Goal: Transaction & Acquisition: Subscribe to service/newsletter

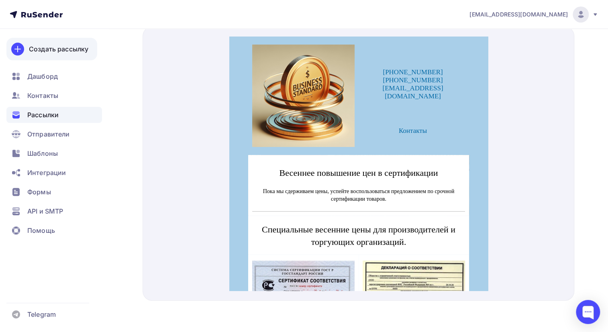
click at [51, 49] on div "Создать рассылку" at bounding box center [58, 49] width 59 height 10
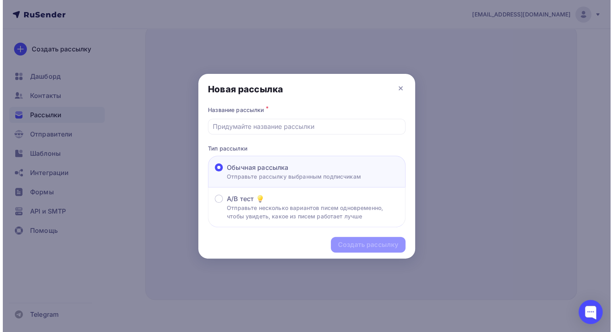
scroll to position [294, 0]
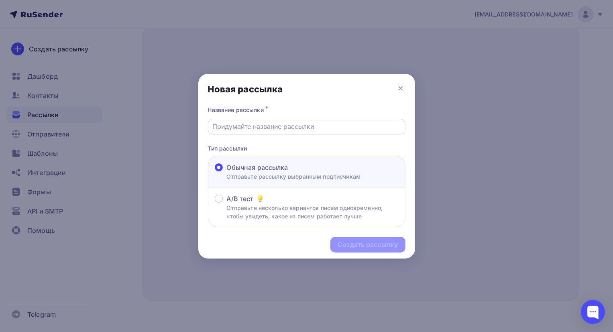
click at [275, 128] on input "text" at bounding box center [307, 127] width 188 height 10
type input "игрушки"
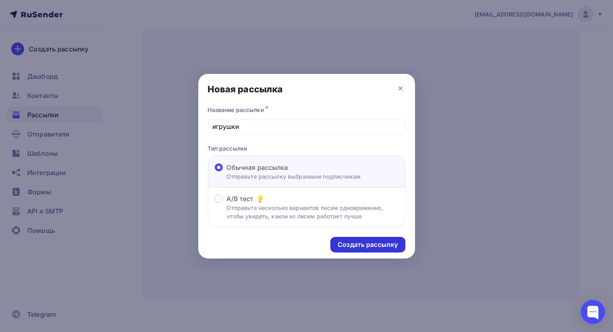
click at [361, 245] on div "Создать рассылку" at bounding box center [368, 244] width 60 height 9
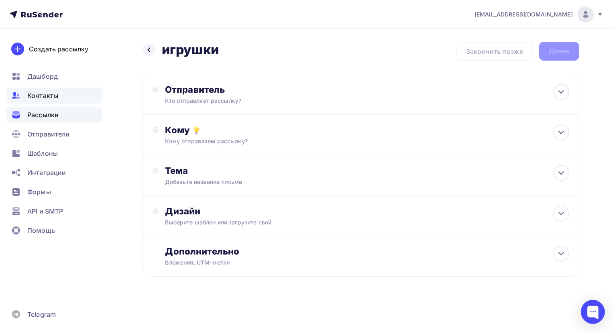
click at [33, 95] on span "Контакты" at bounding box center [42, 96] width 31 height 10
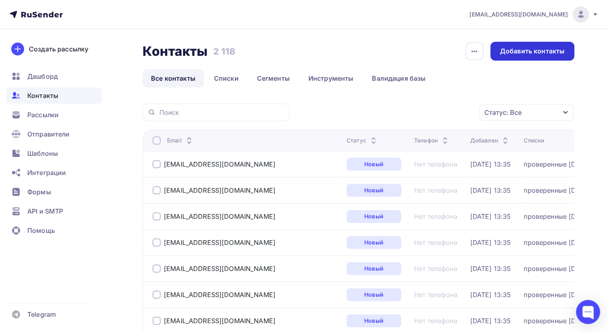
click at [522, 53] on div "Добавить контакты" at bounding box center [532, 51] width 65 height 9
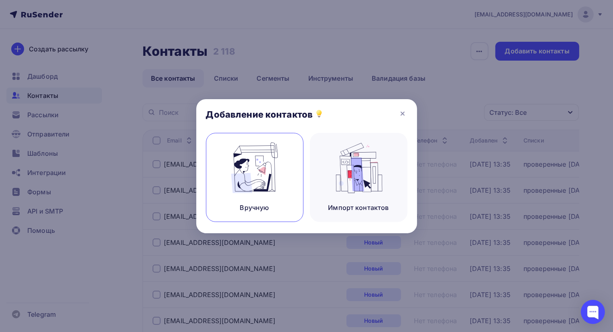
click at [253, 159] on img at bounding box center [255, 168] width 54 height 51
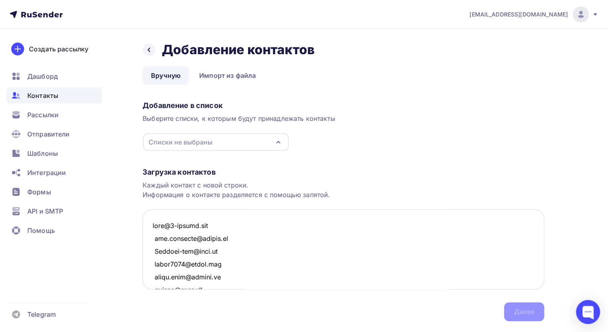
scroll to position [1791, 0]
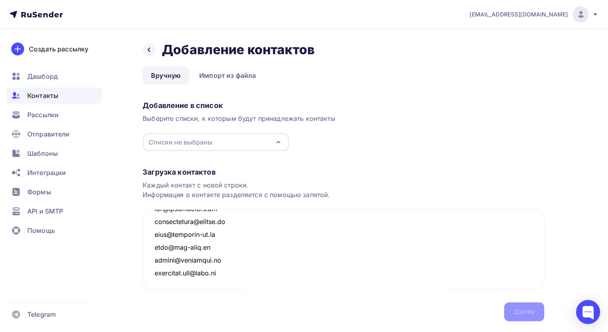
click at [224, 139] on div "Списки не выбраны" at bounding box center [216, 142] width 146 height 18
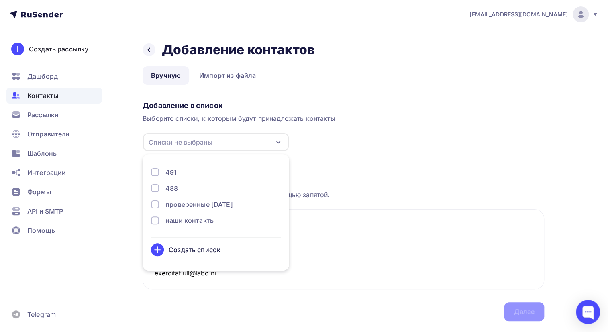
click at [226, 110] on div "Добавление в список" at bounding box center [344, 106] width 402 height 10
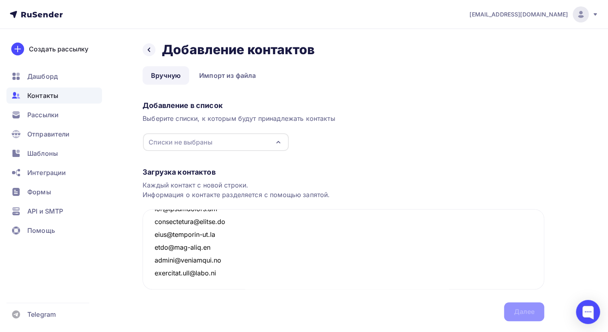
click at [180, 171] on div "Загрузка контактов" at bounding box center [344, 173] width 402 height 10
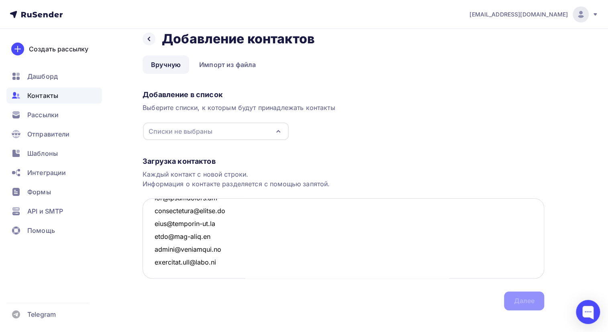
scroll to position [20, 0]
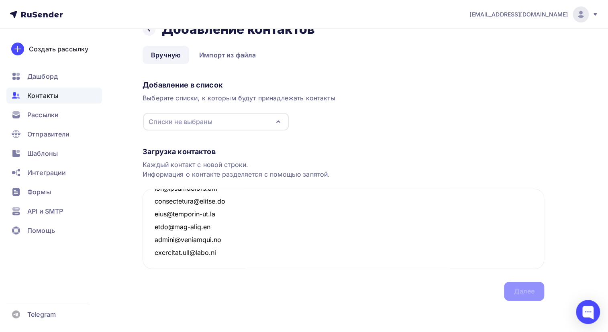
click at [519, 293] on div "Загрузка контактов Каждый контакт с новой строки. Информация о контакте разделя…" at bounding box center [344, 216] width 402 height 170
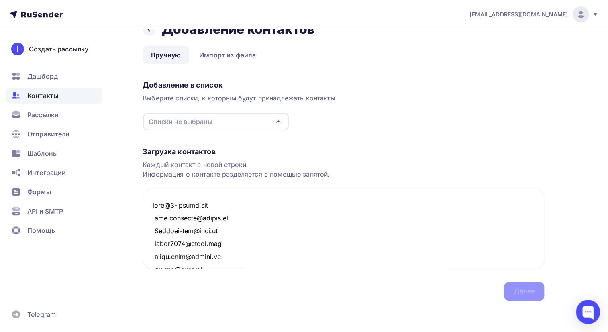
scroll to position [0, 0]
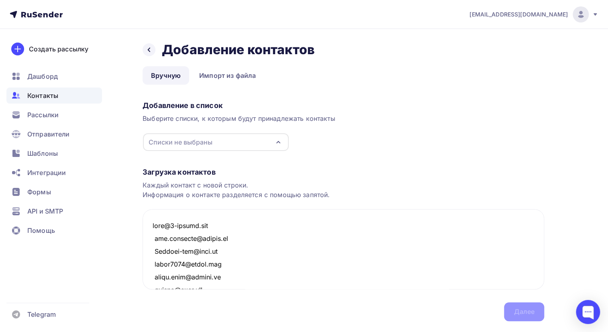
click at [173, 121] on div "Выберите списки, к которым будут принадлежать контакты" at bounding box center [344, 119] width 402 height 10
click at [221, 139] on div "Списки не выбраны" at bounding box center [216, 142] width 146 height 18
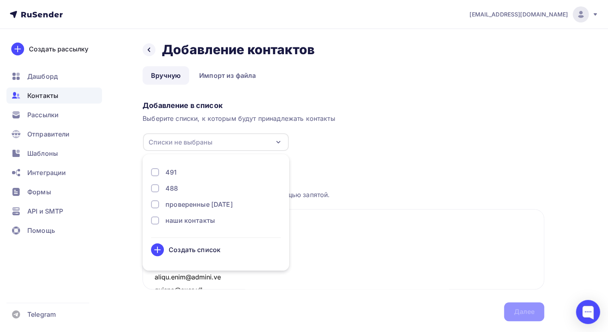
click at [399, 192] on div "Каждый контакт с новой строки. Информация о контакте разделяется с помощью запя…" at bounding box center [344, 189] width 402 height 19
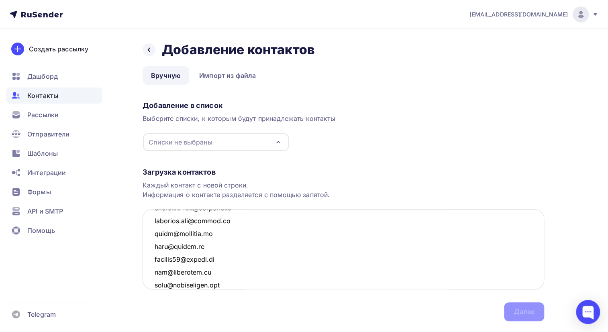
scroll to position [1095, 0]
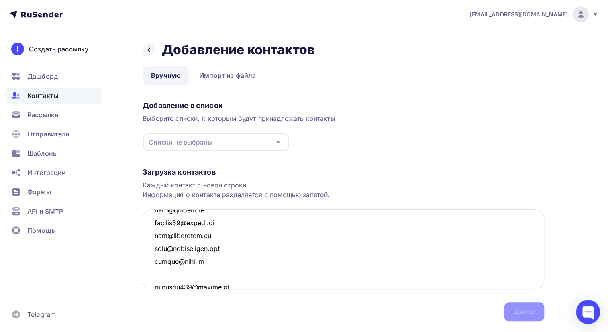
click at [176, 278] on textarea at bounding box center [344, 249] width 402 height 80
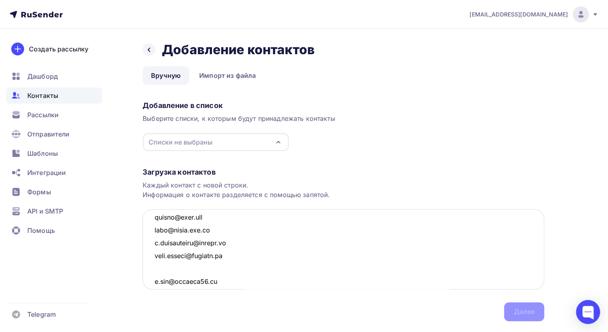
click at [174, 266] on textarea at bounding box center [344, 249] width 402 height 80
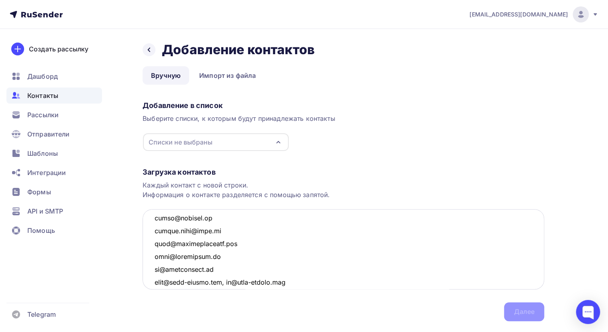
scroll to position [584, 0]
click at [225, 245] on textarea at bounding box center [344, 249] width 402 height 80
click at [225, 247] on textarea at bounding box center [344, 249] width 402 height 80
click at [152, 259] on textarea at bounding box center [344, 249] width 402 height 80
click at [251, 233] on textarea at bounding box center [344, 249] width 402 height 80
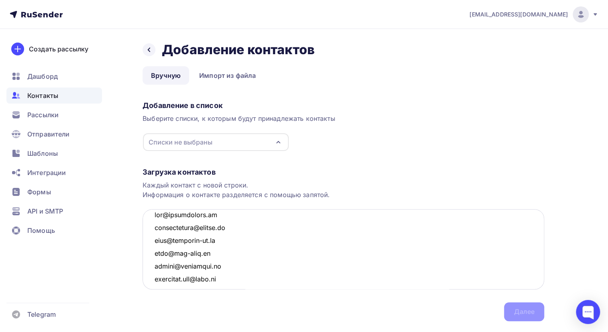
scroll to position [1789, 0]
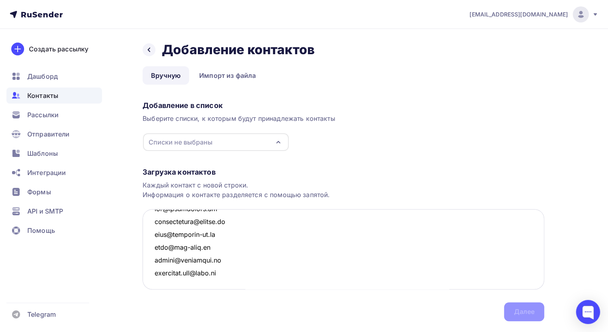
click at [170, 278] on textarea at bounding box center [344, 249] width 402 height 80
type textarea "info@7-odejek.com sir.suprunow@yandex.ru Adenium-opt@mail.ru saida2107@yahoo.co…"
click at [254, 191] on div "Каждый контакт с новой строки. Информация о контакте разделяется с помощью запя…" at bounding box center [344, 189] width 402 height 19
click at [209, 186] on div "Каждый контакт с новой строки. Информация о контакте разделяется с помощью запя…" at bounding box center [344, 189] width 402 height 19
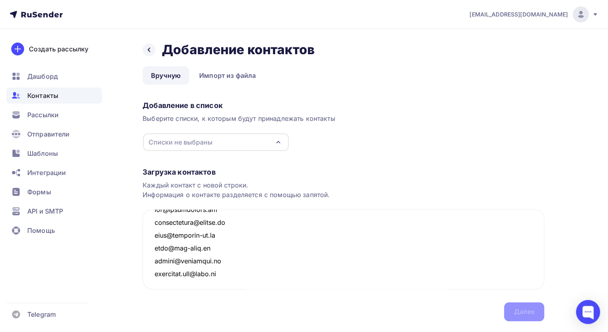
click at [160, 183] on div "Каждый контакт с новой строки. Информация о контакте разделяется с помощью запя…" at bounding box center [344, 189] width 402 height 19
click at [259, 189] on div "Каждый контакт с новой строки. Информация о контакте разделяется с помощью запя…" at bounding box center [344, 189] width 402 height 19
click at [523, 311] on div "Загрузка контактов Каждый контакт с новой строки. Информация о контакте разделя…" at bounding box center [344, 236] width 402 height 170
click at [522, 311] on div "Загрузка контактов Каждый контакт с новой строки. Информация о контакте разделя…" at bounding box center [344, 236] width 402 height 170
click at [522, 310] on div "Загрузка контактов Каждый контакт с новой строки. Информация о контакте разделя…" at bounding box center [344, 236] width 402 height 170
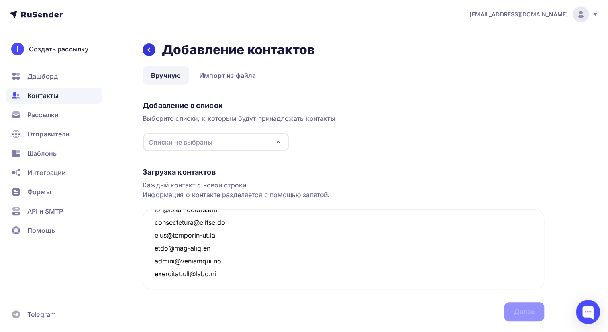
click at [146, 49] on icon at bounding box center [149, 50] width 6 height 6
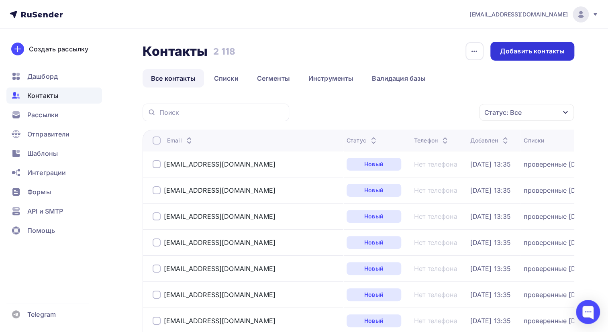
click at [536, 53] on div "Добавить контакты" at bounding box center [532, 51] width 65 height 9
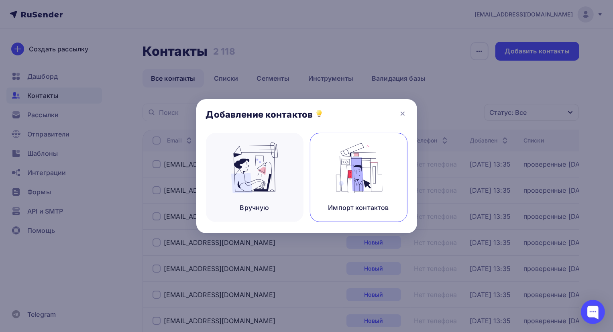
click at [362, 172] on img at bounding box center [359, 168] width 54 height 51
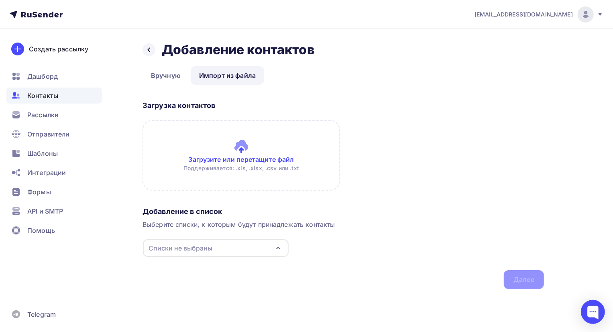
click at [239, 150] on input "file" at bounding box center [242, 155] width 198 height 71
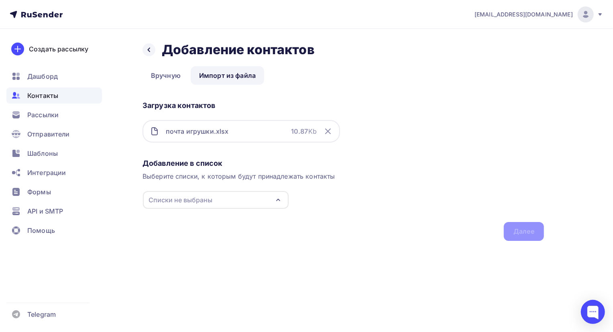
click at [533, 234] on div "Добавление в список Выберите списки, к которым будут принадлежать контакты Спис…" at bounding box center [344, 198] width 402 height 86
click at [169, 172] on div "Выберите списки, к которым будут принадлежать контакты" at bounding box center [344, 177] width 402 height 10
click at [187, 201] on div "Списки не выбраны" at bounding box center [181, 200] width 64 height 10
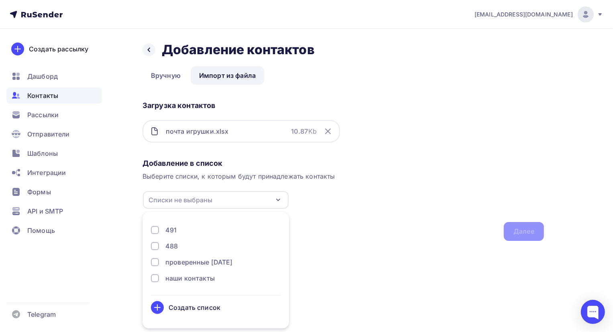
click at [185, 309] on div "Создать список" at bounding box center [195, 308] width 52 height 10
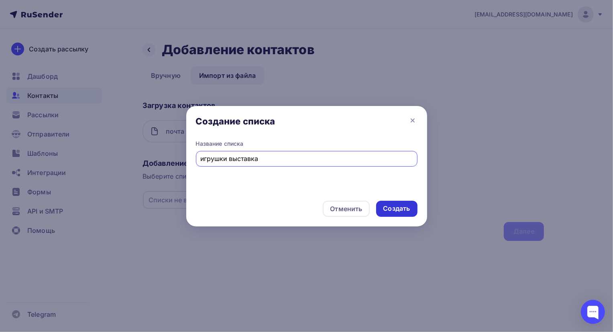
type input "игрушки выставка"
click at [394, 206] on div "Создать" at bounding box center [397, 208] width 27 height 9
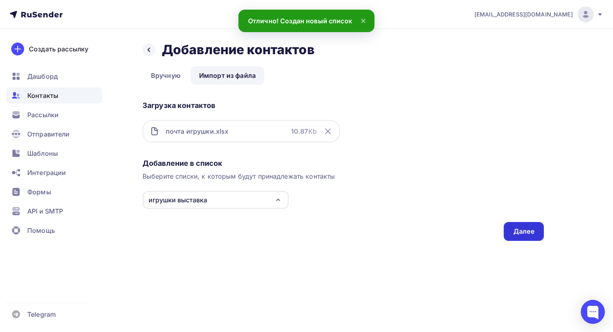
click at [523, 231] on div "Далее" at bounding box center [524, 231] width 21 height 9
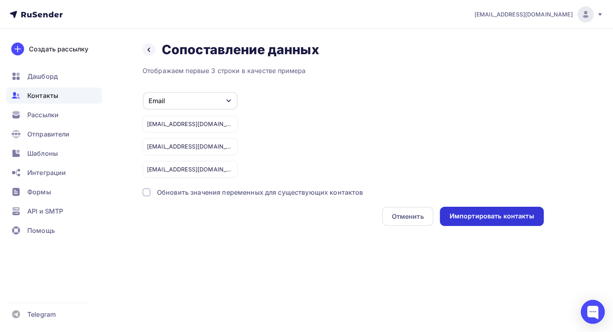
click at [483, 217] on div "Импортировать контакты" at bounding box center [492, 216] width 85 height 9
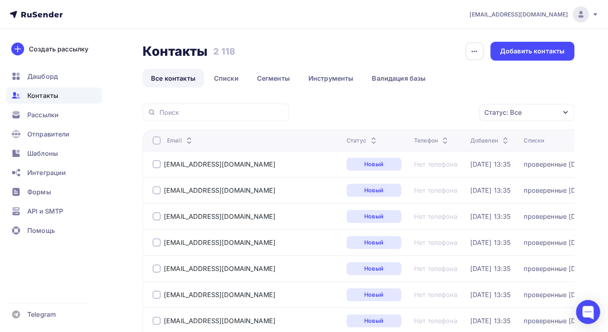
click at [566, 110] on icon "button" at bounding box center [565, 112] width 6 height 6
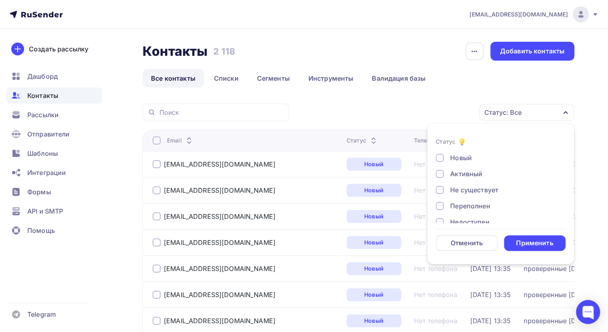
click at [437, 104] on div "Статус: Все Статус Новый Активный Не существует Переполнен Недоступен Отписан О…" at bounding box center [435, 113] width 280 height 18
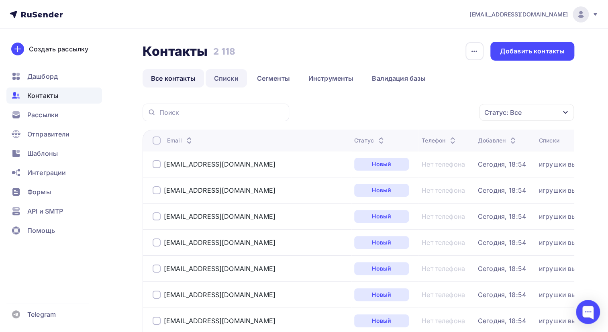
click at [227, 76] on link "Списки" at bounding box center [226, 78] width 41 height 18
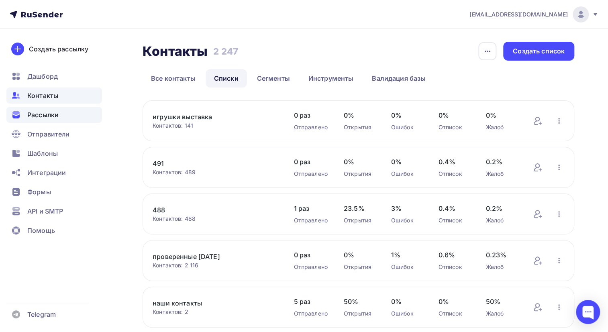
click at [40, 115] on span "Рассылки" at bounding box center [42, 115] width 31 height 10
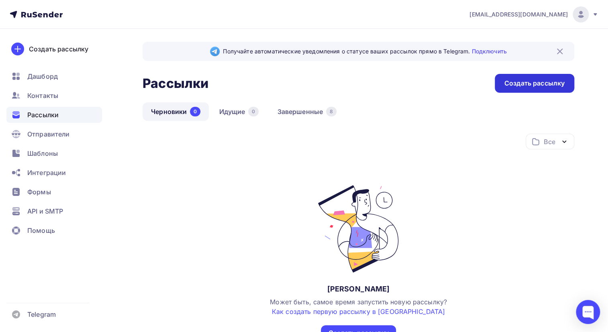
click at [531, 86] on div "Создать рассылку" at bounding box center [535, 83] width 60 height 9
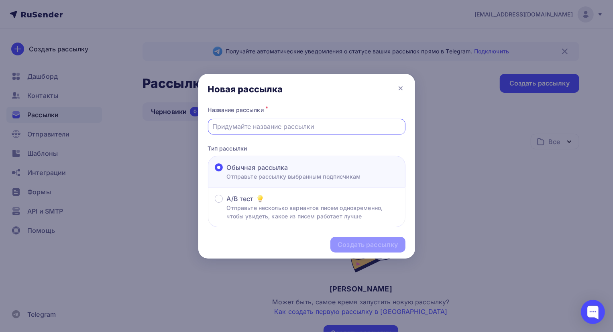
click at [280, 127] on input "text" at bounding box center [307, 127] width 188 height 10
type input "Игрушки"
click at [368, 153] on div "Тип рассылки Обычная рассылка Отправьте рассылку выбранным подписчикам A/B тест…" at bounding box center [307, 186] width 198 height 84
click at [247, 149] on p "Тип рассылки" at bounding box center [307, 148] width 198 height 8
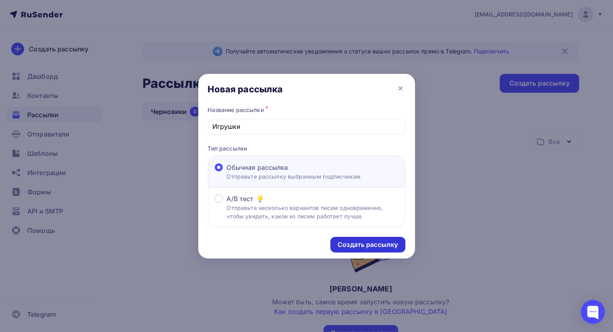
click at [370, 245] on div "Создать рассылку" at bounding box center [368, 244] width 60 height 9
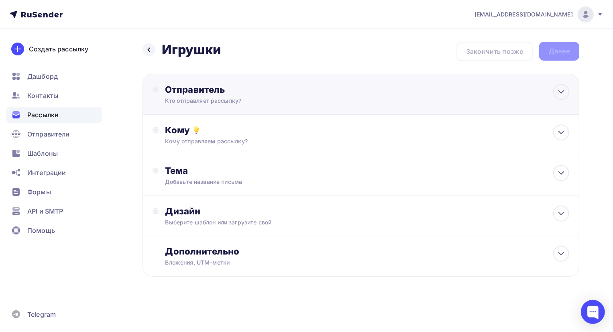
click at [225, 93] on div "Отправитель" at bounding box center [252, 89] width 174 height 11
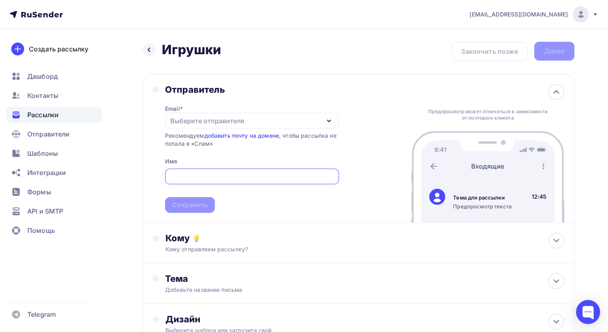
click at [167, 136] on div "Рекомендуем добавить почту на домене , чтобы рассылка не попала в «Спам»" at bounding box center [252, 140] width 174 height 16
click at [329, 118] on icon "button" at bounding box center [329, 121] width 10 height 10
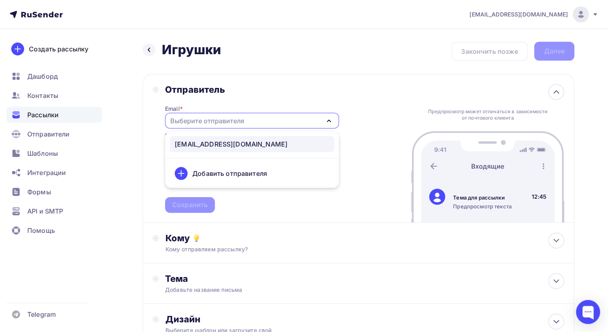
click at [215, 139] on div "[EMAIL_ADDRESS][DOMAIN_NAME]" at bounding box center [231, 144] width 113 height 10
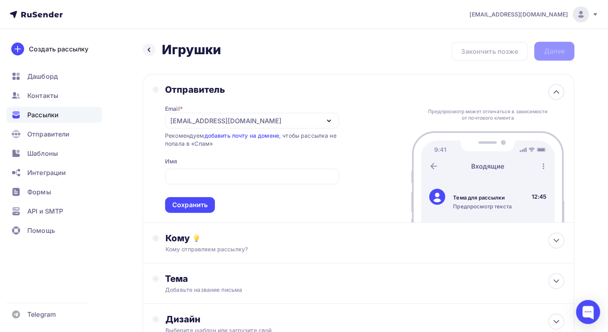
click at [192, 167] on span "Сохранить" at bounding box center [252, 189] width 174 height 47
click at [190, 155] on div "Email * [EMAIL_ADDRESS][DOMAIN_NAME] [EMAIL_ADDRESS][DOMAIN_NAME] Добавить отпр…" at bounding box center [252, 154] width 174 height 118
click at [189, 173] on input "text" at bounding box center [252, 177] width 165 height 10
click at [225, 177] on input "Сертификаты для игрушек" at bounding box center [252, 177] width 165 height 10
click at [251, 175] on input "Сертификаты на игрушек" at bounding box center [252, 177] width 165 height 10
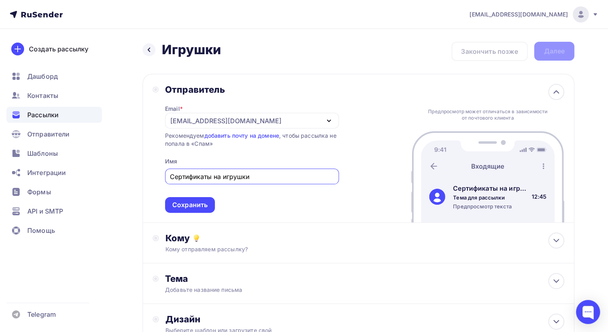
scroll to position [36, 0]
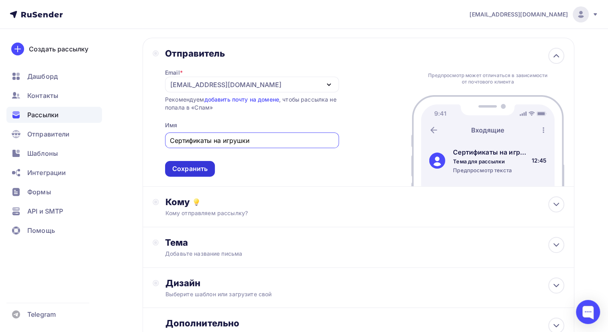
type input "Сертификаты на игрушки"
click at [184, 164] on div "Сохранить" at bounding box center [189, 168] width 35 height 9
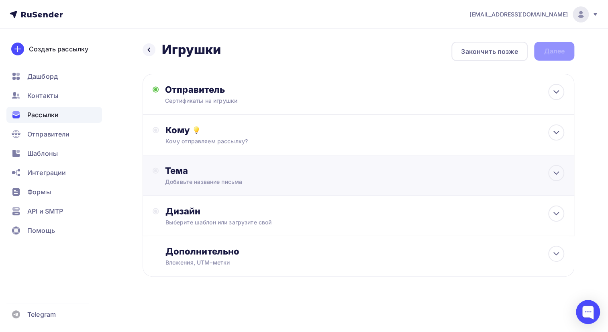
scroll to position [0, 0]
click at [198, 135] on div "Кому" at bounding box center [368, 130] width 404 height 11
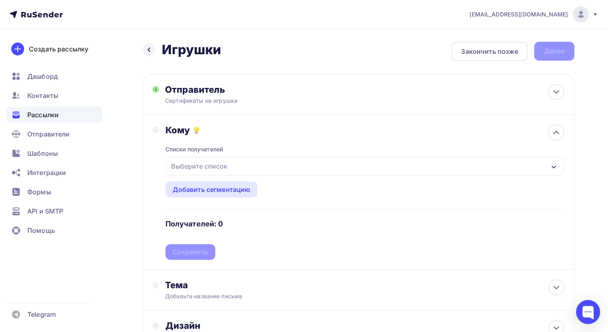
click at [203, 161] on div "Выберите список" at bounding box center [199, 166] width 63 height 14
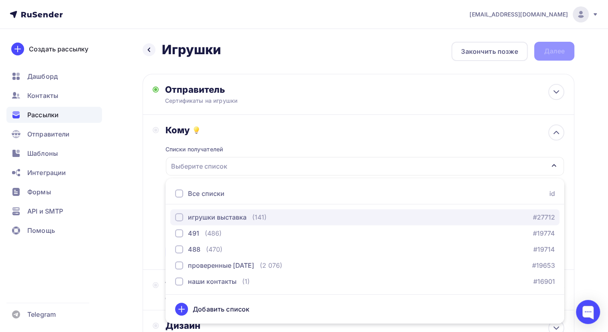
click at [179, 217] on div "button" at bounding box center [179, 217] width 8 height 8
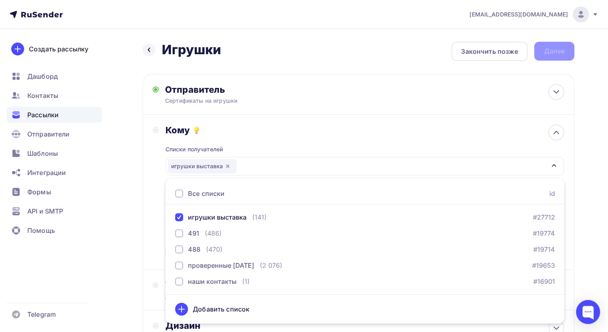
click at [129, 208] on div "Назад Игрушки Игрушки Закончить позже Далее Отправитель Сертификаты на игрушки …" at bounding box center [304, 236] width 608 height 414
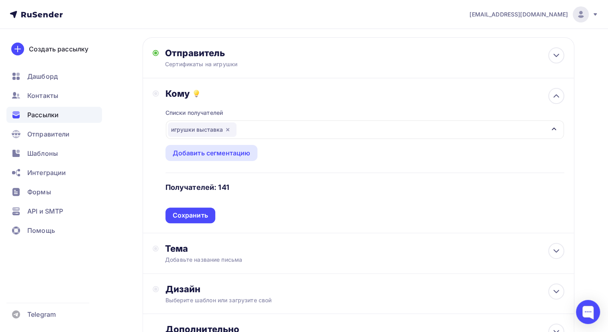
scroll to position [73, 0]
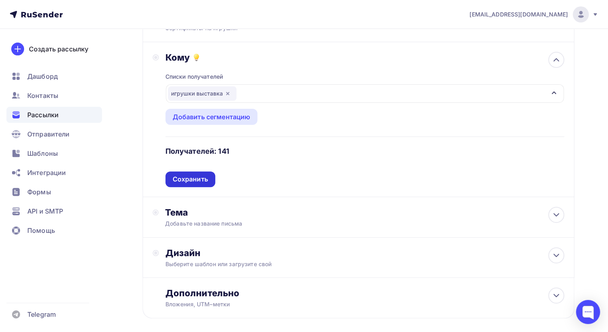
click at [190, 184] on div "Сохранить" at bounding box center [191, 180] width 50 height 16
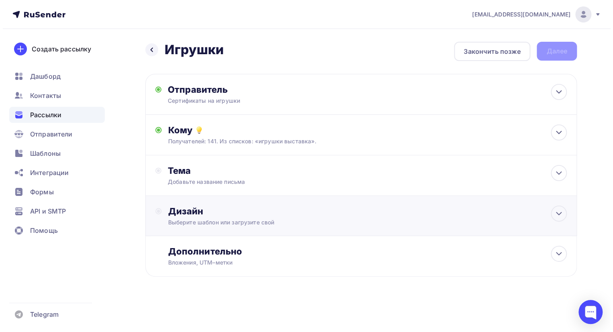
scroll to position [0, 0]
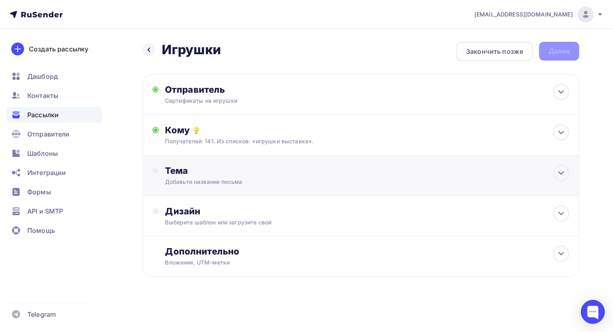
click at [213, 178] on div "Добавьте название письма" at bounding box center [236, 182] width 143 height 8
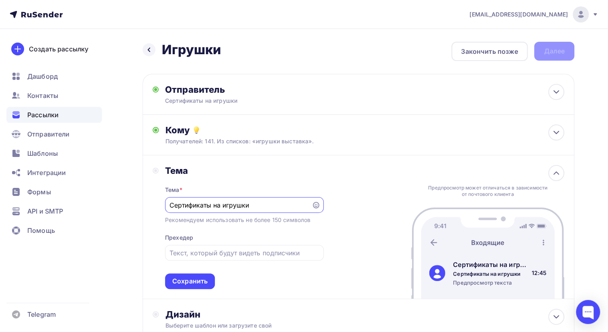
scroll to position [36, 0]
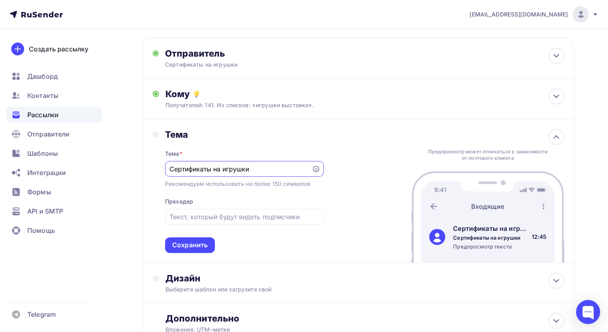
drag, startPoint x: 253, startPoint y: 168, endPoint x: 171, endPoint y: 170, distance: 82.0
click at [171, 170] on input "Сертификаты на игрушки" at bounding box center [238, 169] width 137 height 10
type input "Сертификаты на игрушки"
click at [188, 218] on input "text" at bounding box center [244, 217] width 149 height 10
paste input "Сертификаты на игрушки"
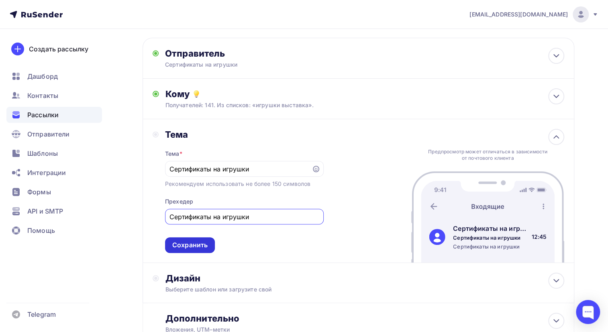
type input "Сертификаты на игрушки"
click at [195, 244] on div "Сохранить" at bounding box center [189, 245] width 35 height 9
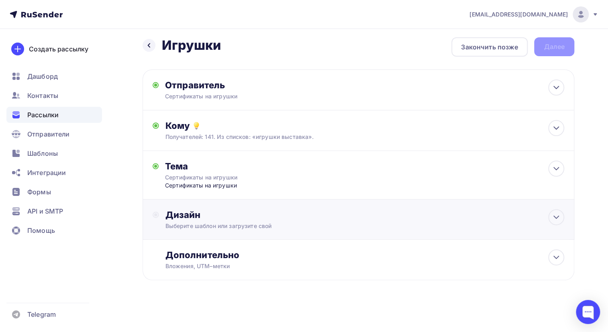
scroll to position [4, 0]
click at [207, 221] on div "Дизайн" at bounding box center [365, 215] width 399 height 11
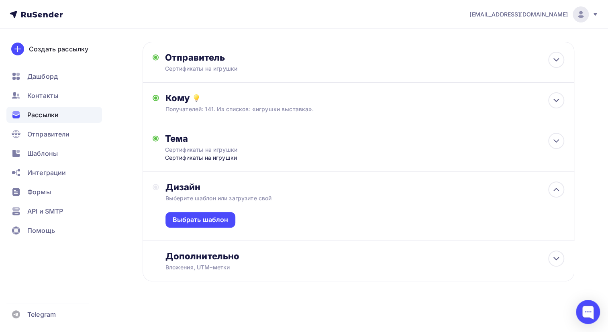
scroll to position [33, 0]
click at [207, 221] on div "Выбрать шаблон" at bounding box center [201, 219] width 56 height 9
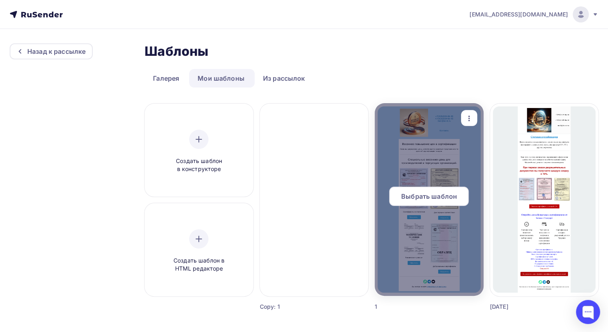
click at [434, 191] on div "Выбрать шаблон" at bounding box center [429, 196] width 80 height 19
